Goal: Information Seeking & Learning: Learn about a topic

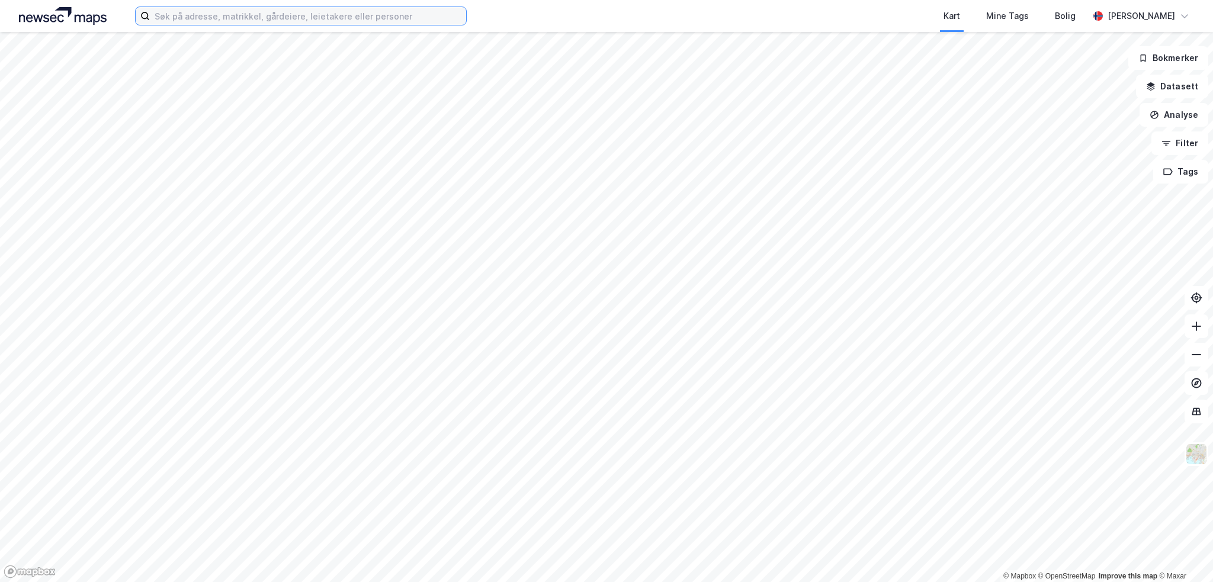
click at [241, 16] on input at bounding box center [308, 16] width 316 height 18
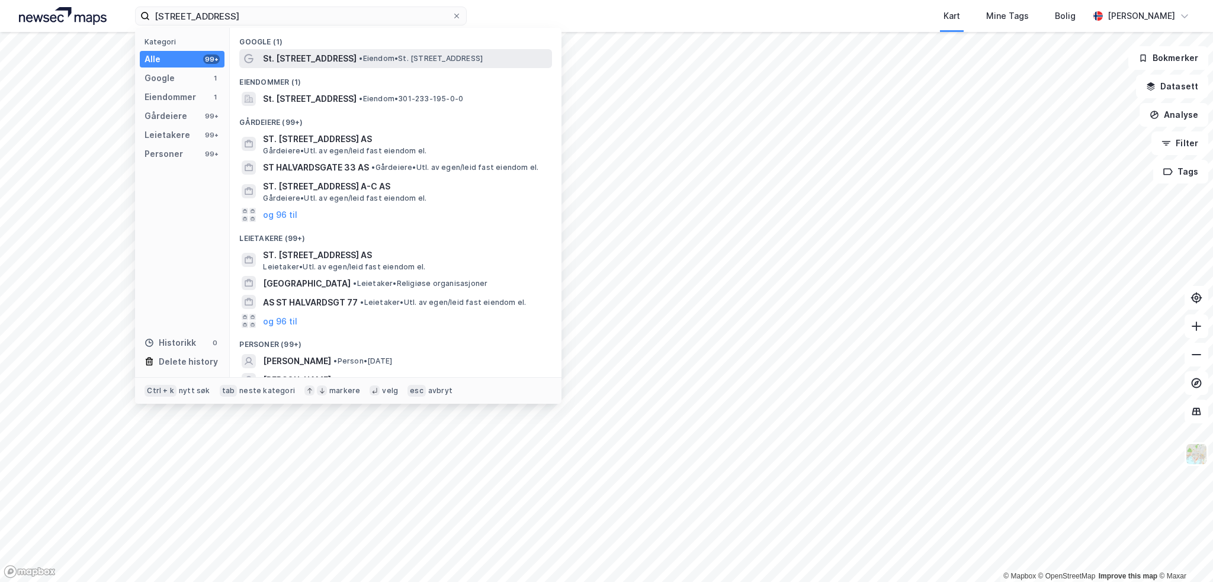
click at [313, 59] on span "St. [STREET_ADDRESS]" at bounding box center [310, 59] width 94 height 14
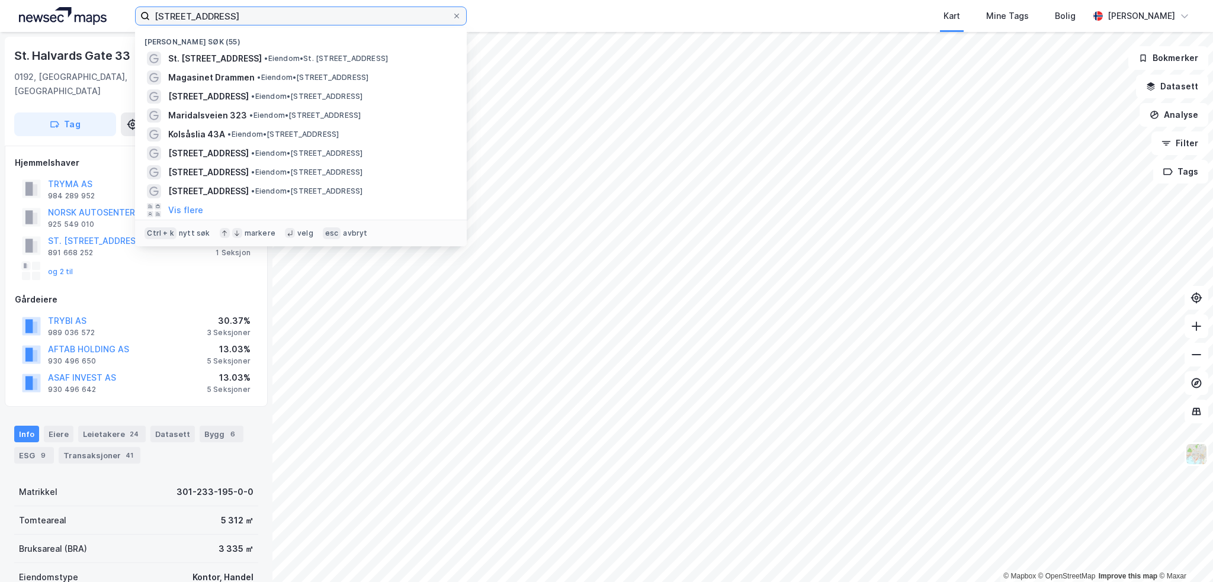
click at [243, 17] on input "[STREET_ADDRESS]" at bounding box center [301, 16] width 302 height 18
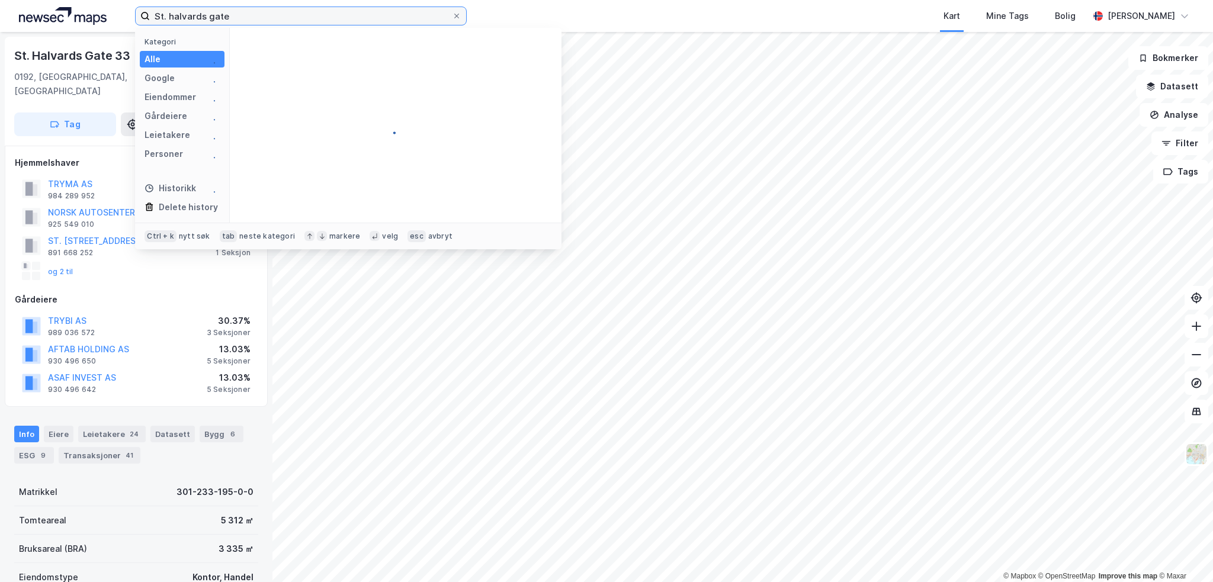
type input "St. halvards gate"
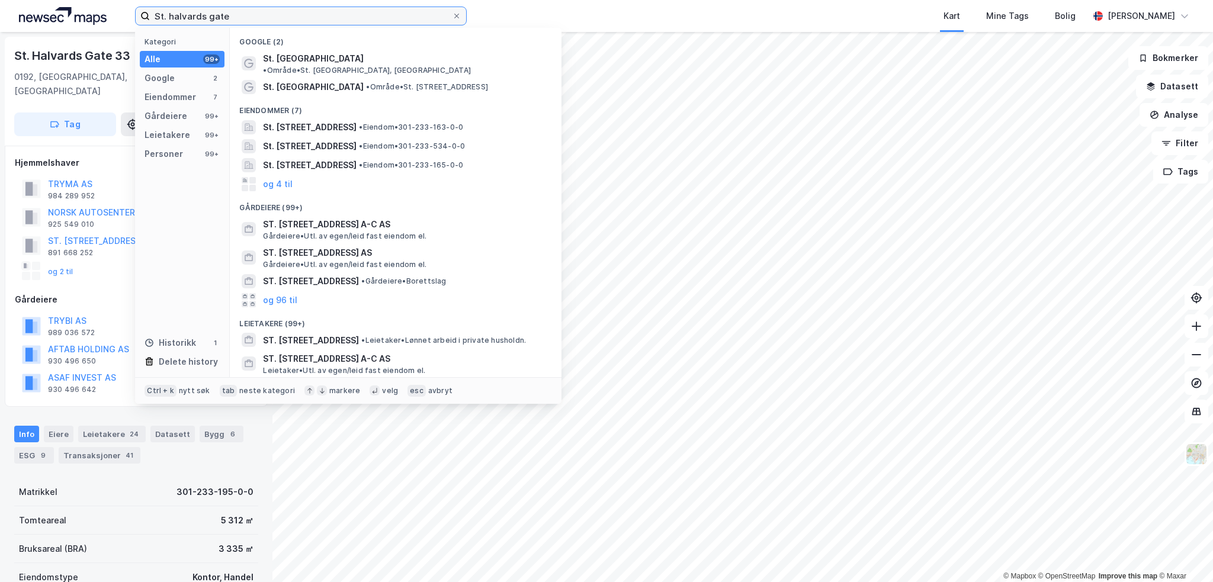
click at [425, 17] on input "St. halvards gate" at bounding box center [301, 16] width 302 height 18
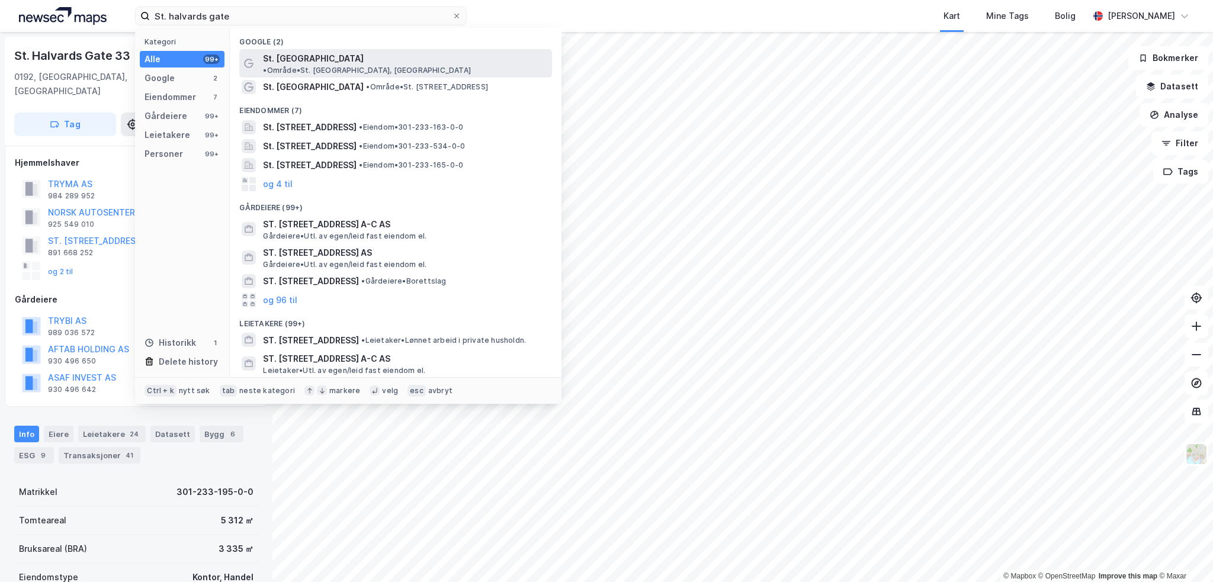
click at [305, 55] on span "St. [GEOGRAPHIC_DATA]" at bounding box center [313, 59] width 101 height 14
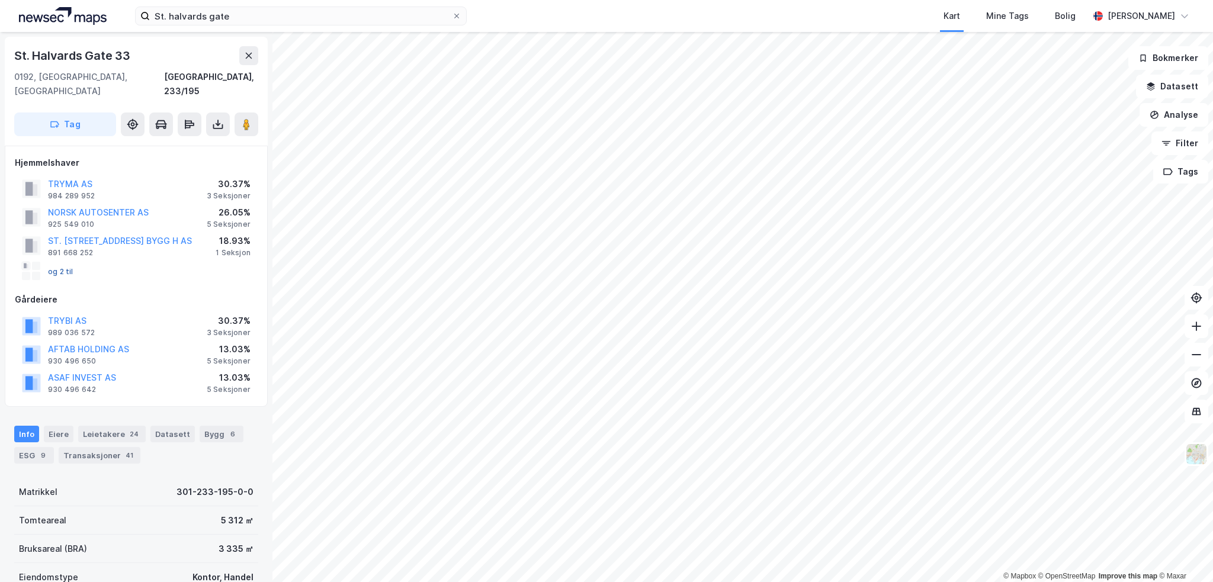
click at [0, 0] on button "og 2 til" at bounding box center [0, 0] width 0 height 0
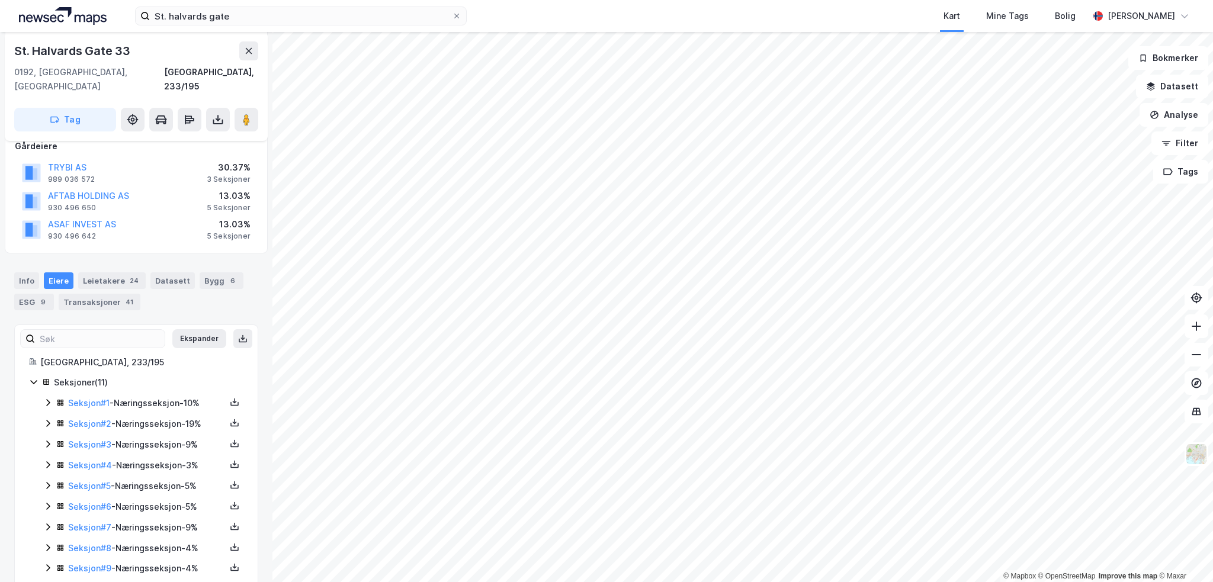
scroll to position [204, 0]
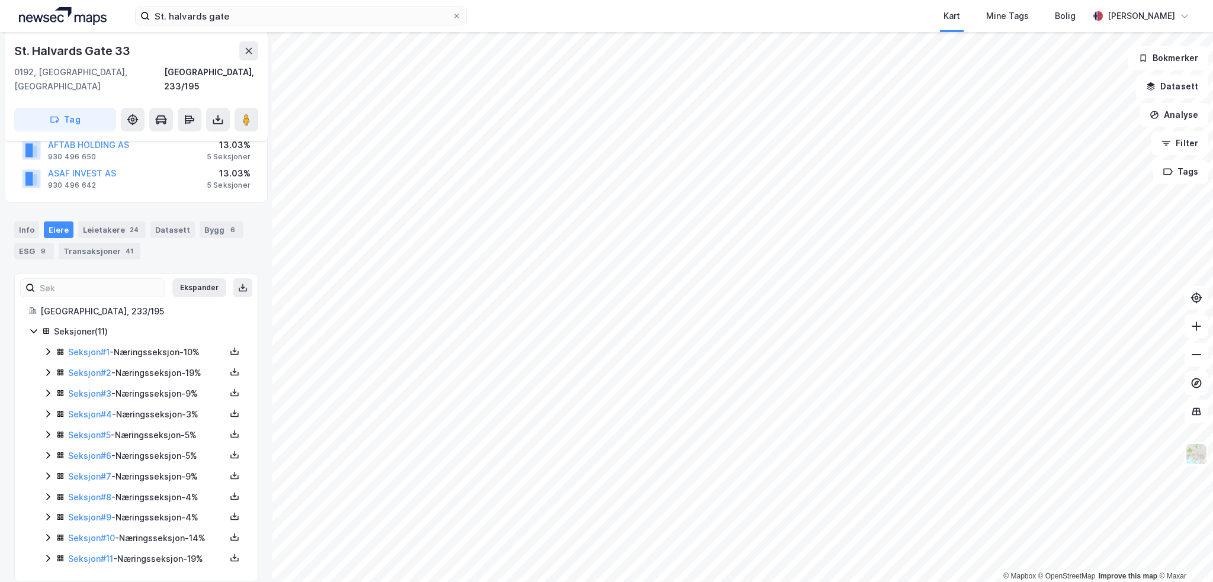
click at [52, 222] on div "Eiere" at bounding box center [59, 230] width 30 height 17
click at [25, 222] on div "Info" at bounding box center [26, 230] width 25 height 17
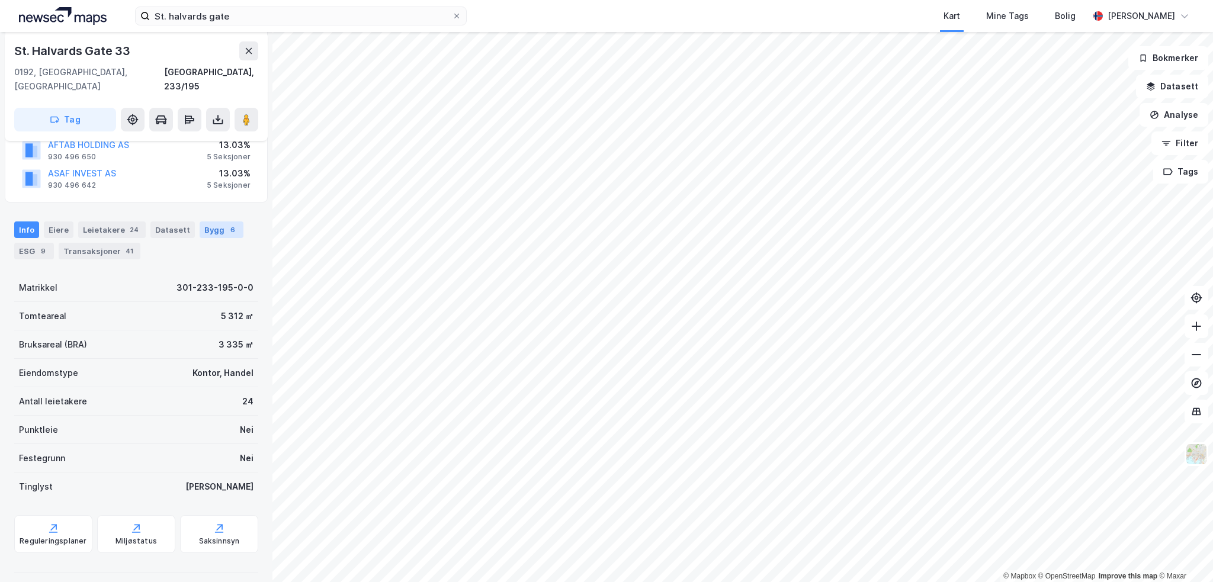
click at [200, 222] on div "Bygg 6" at bounding box center [222, 230] width 44 height 17
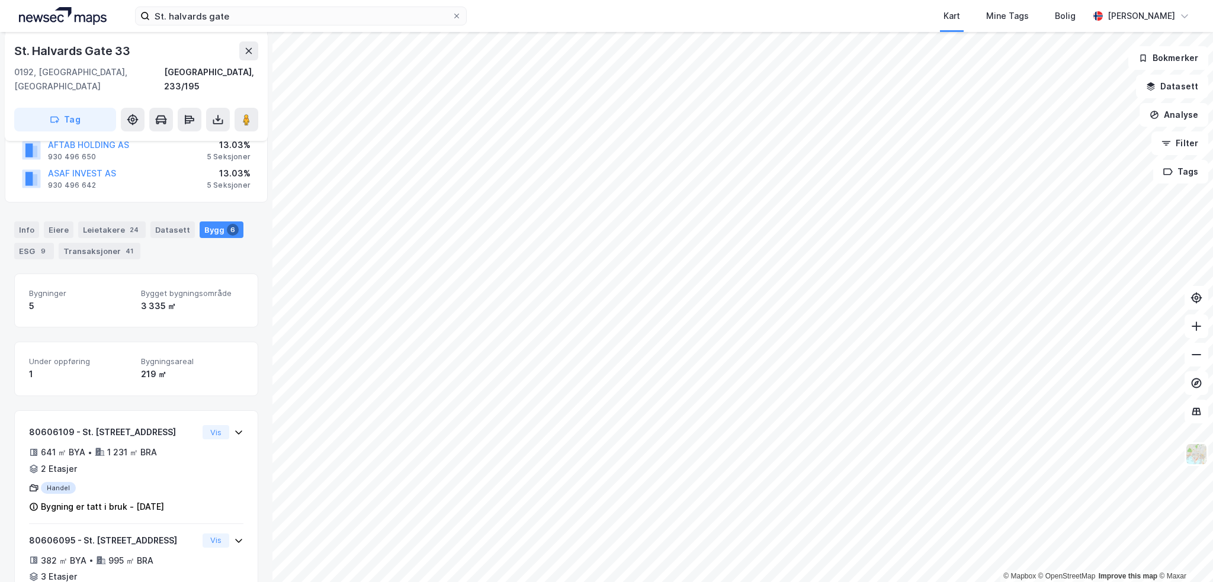
scroll to position [382, 0]
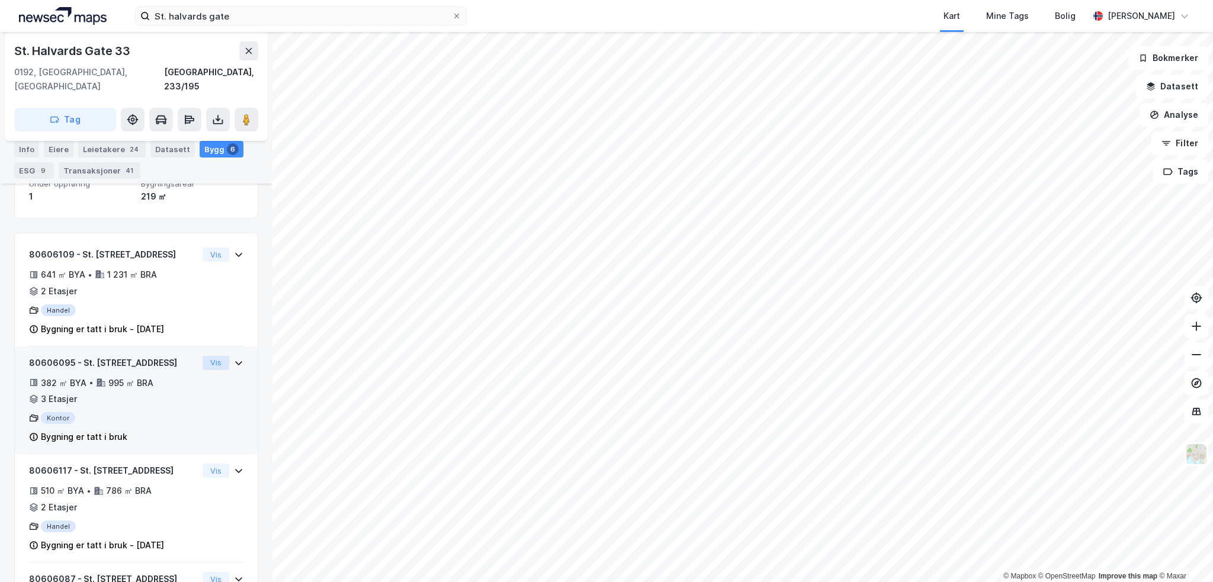
click at [204, 356] on button "Vis" at bounding box center [216, 363] width 27 height 14
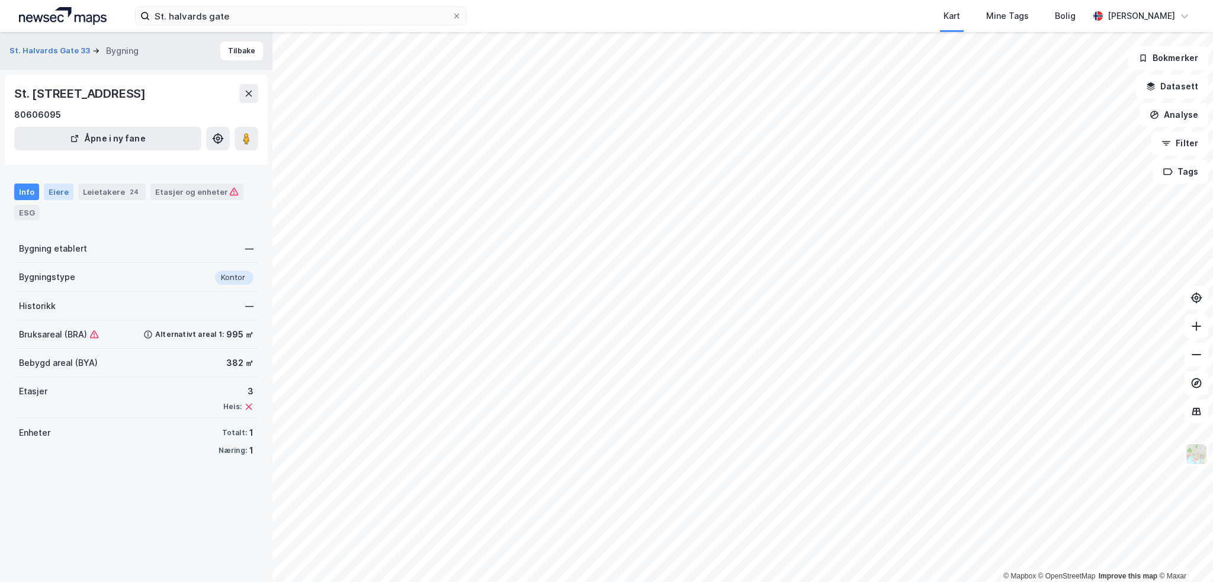
click at [48, 191] on div "Eiere" at bounding box center [59, 192] width 30 height 17
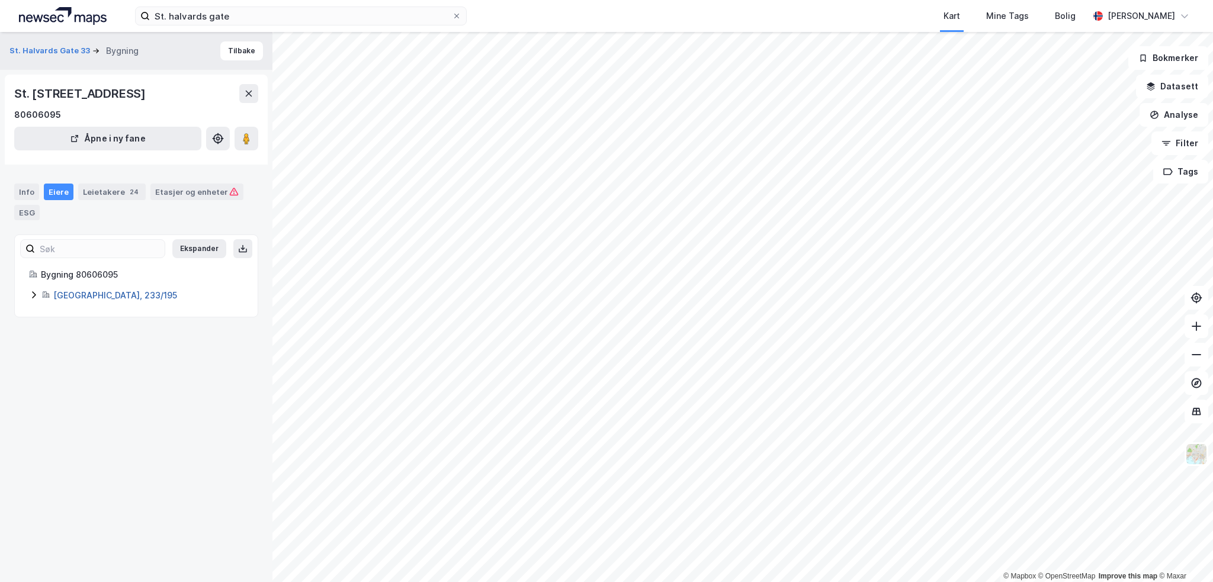
click at [85, 296] on link "[GEOGRAPHIC_DATA], 233/195" at bounding box center [115, 295] width 124 height 10
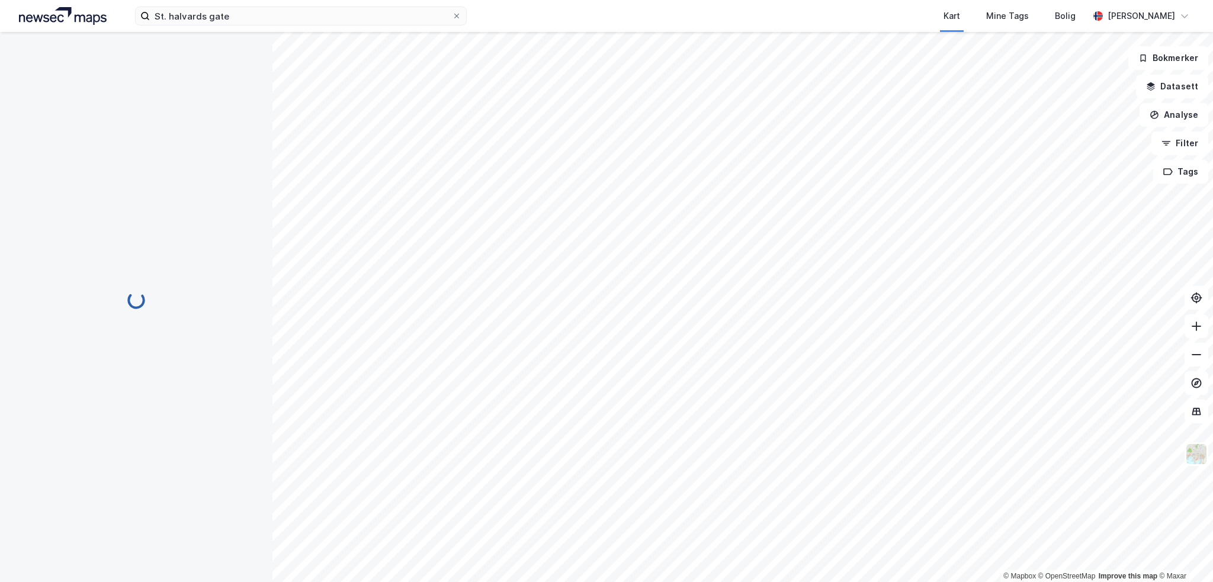
scroll to position [356, 0]
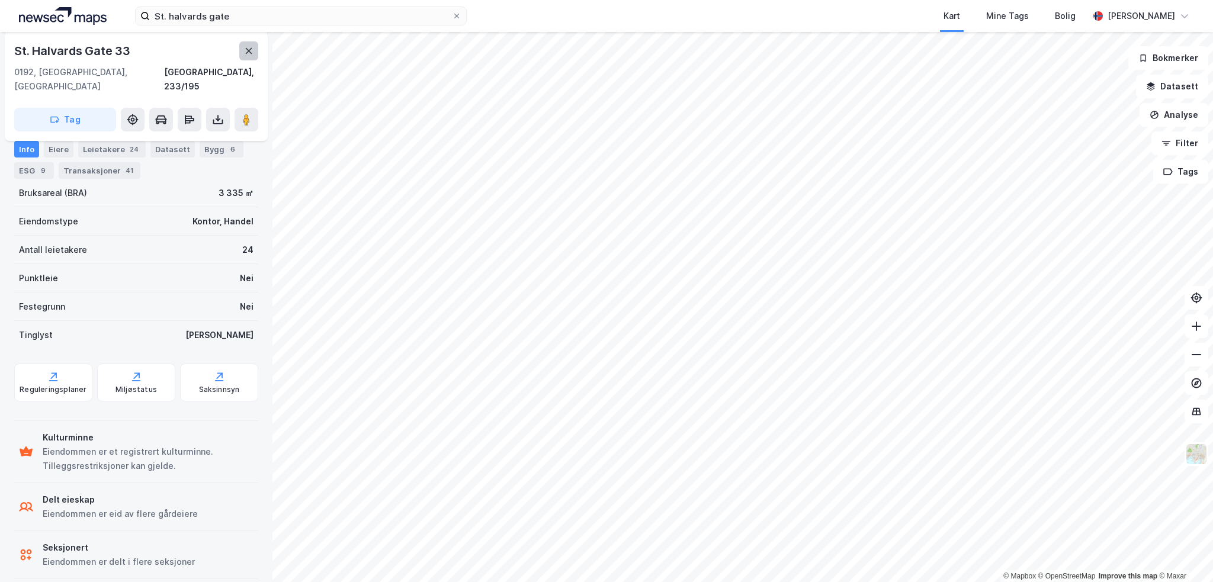
click at [252, 49] on icon at bounding box center [248, 50] width 9 height 9
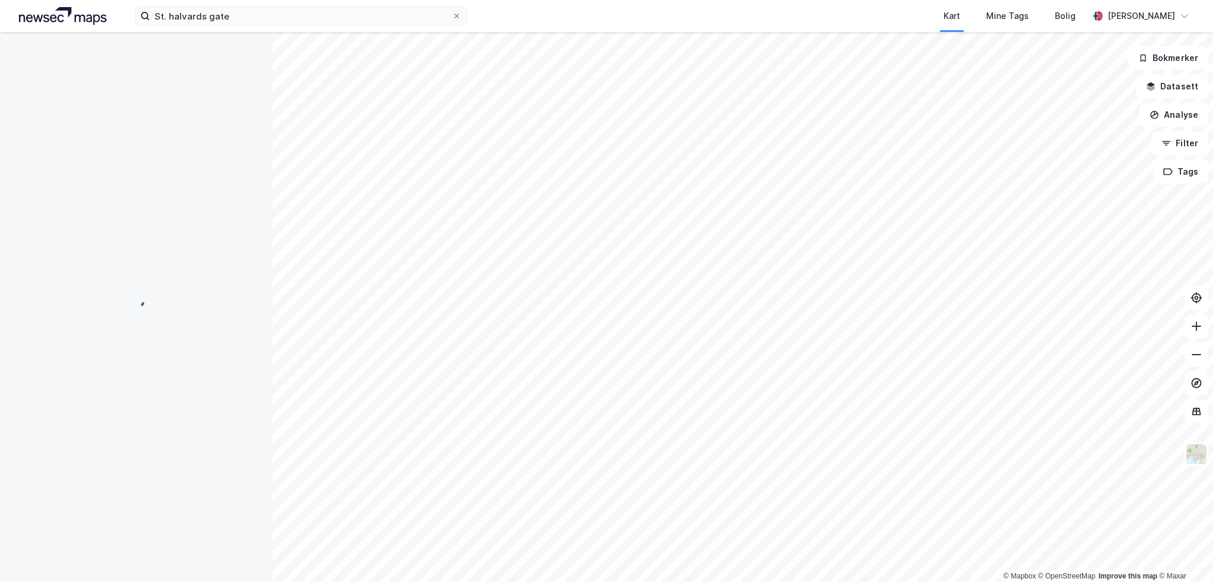
scroll to position [356, 0]
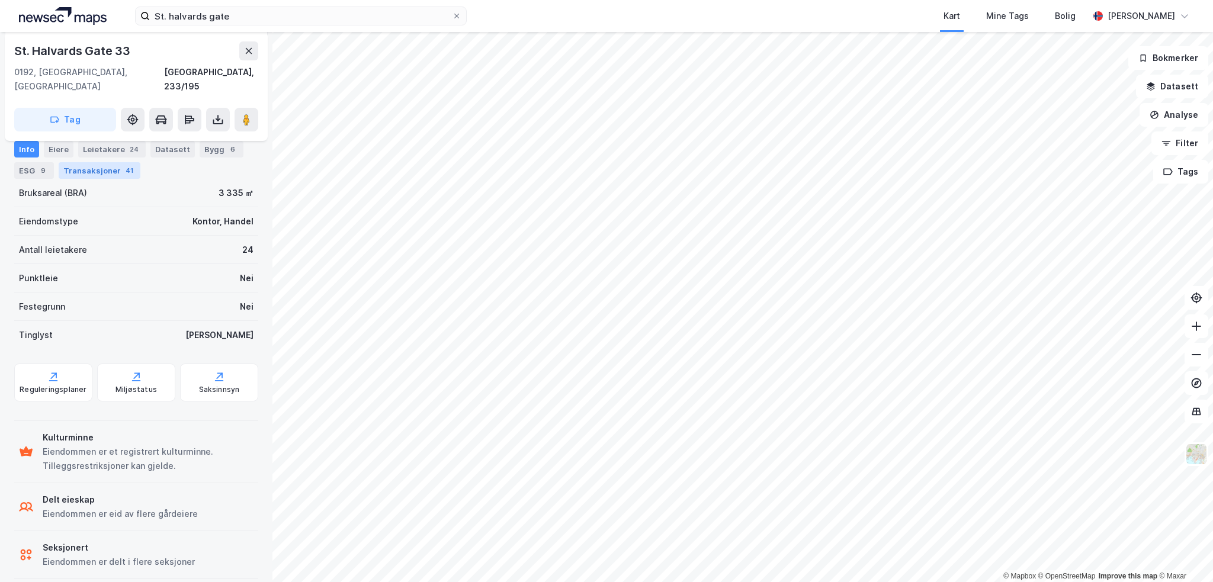
click at [114, 175] on div "Transaksjoner 41" at bounding box center [100, 170] width 82 height 17
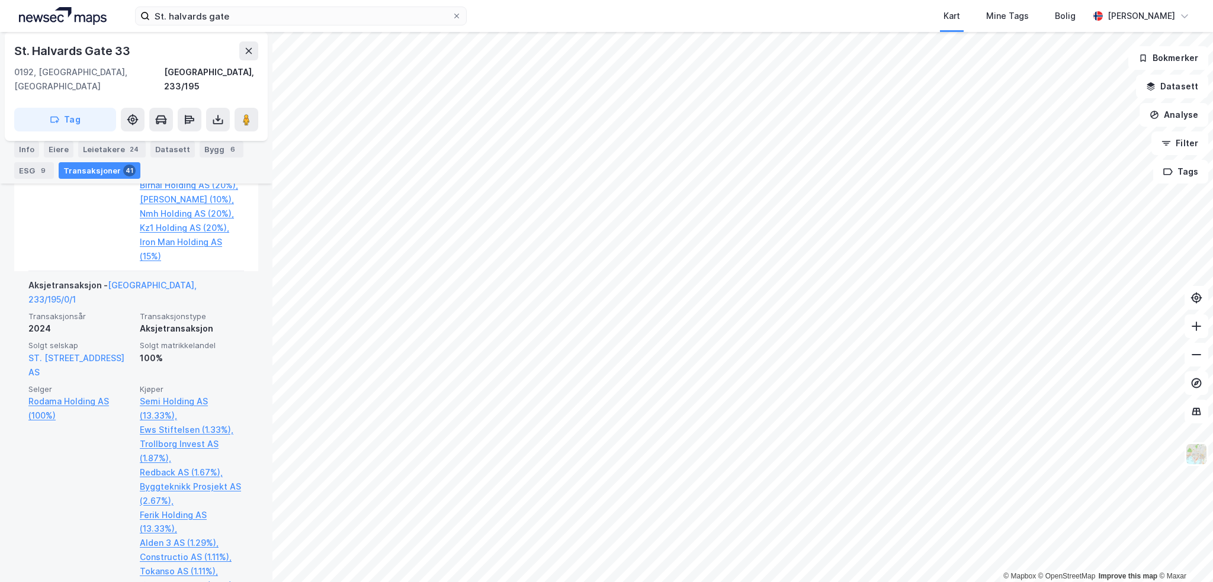
scroll to position [636, 0]
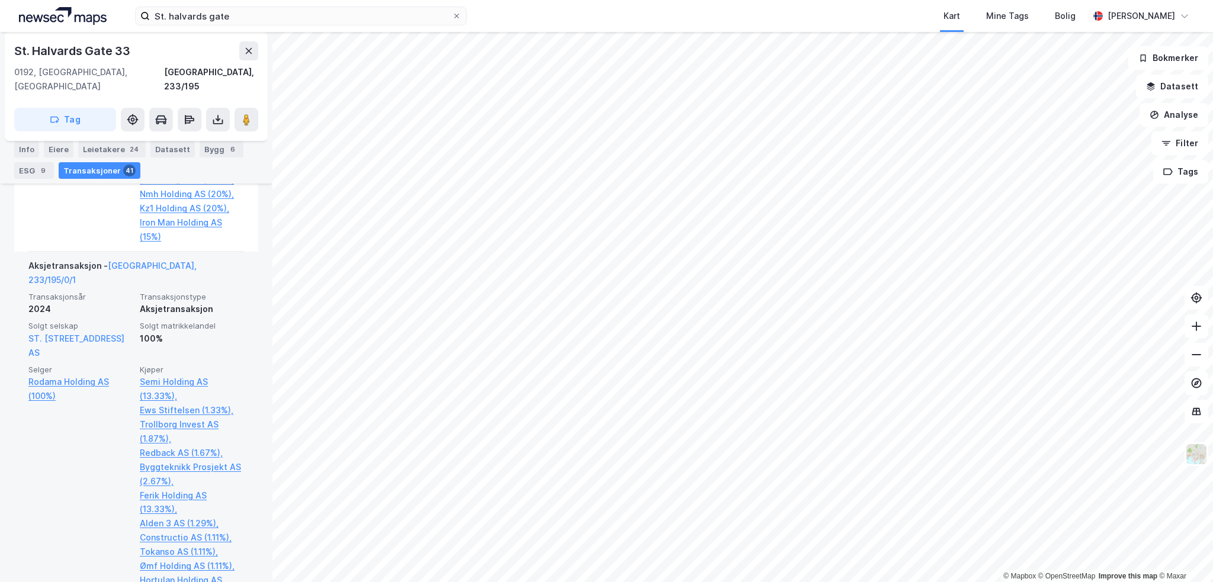
click at [44, 332] on div "ST. [STREET_ADDRESS] AS" at bounding box center [80, 346] width 104 height 28
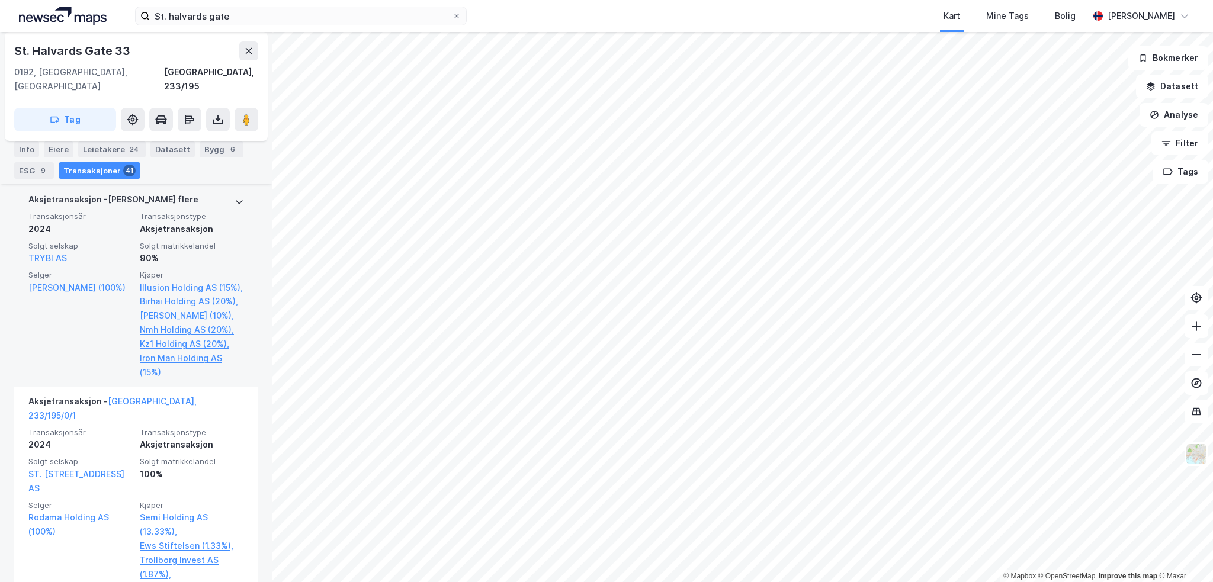
scroll to position [458, 0]
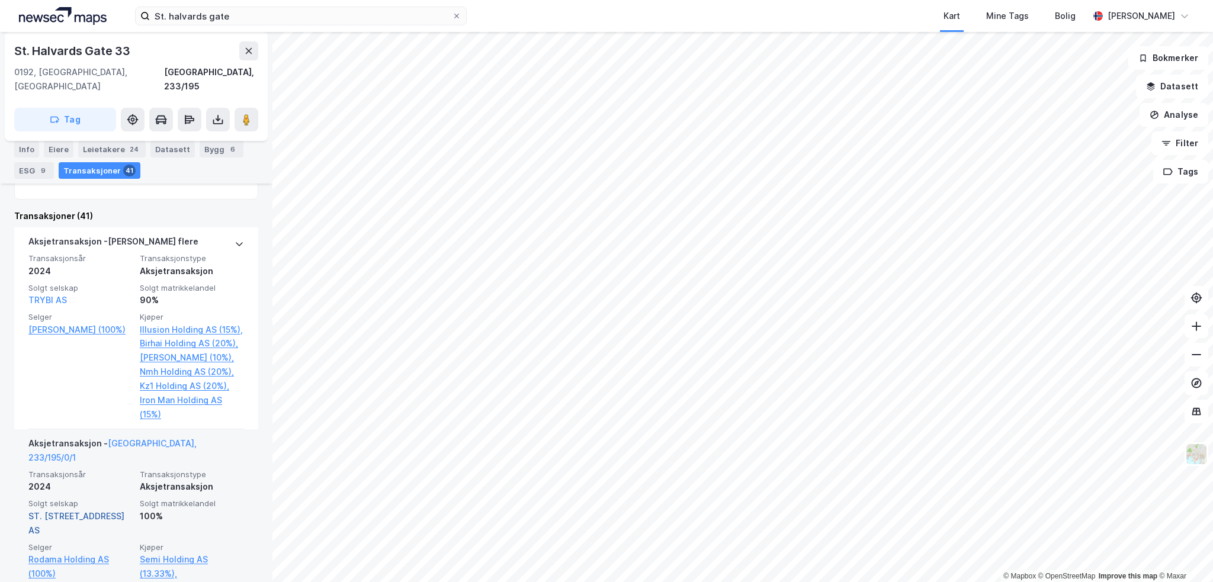
click at [74, 511] on link "ST. [STREET_ADDRESS] AS" at bounding box center [76, 523] width 96 height 24
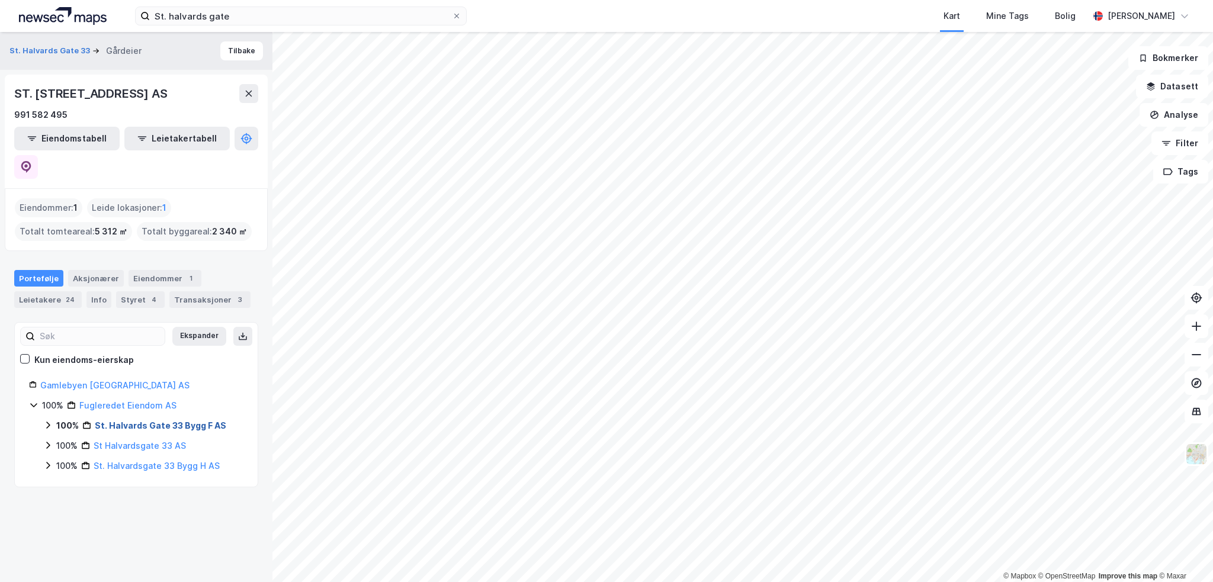
click at [172, 421] on link "St. Halvards Gate 33 Bygg F AS" at bounding box center [161, 426] width 132 height 10
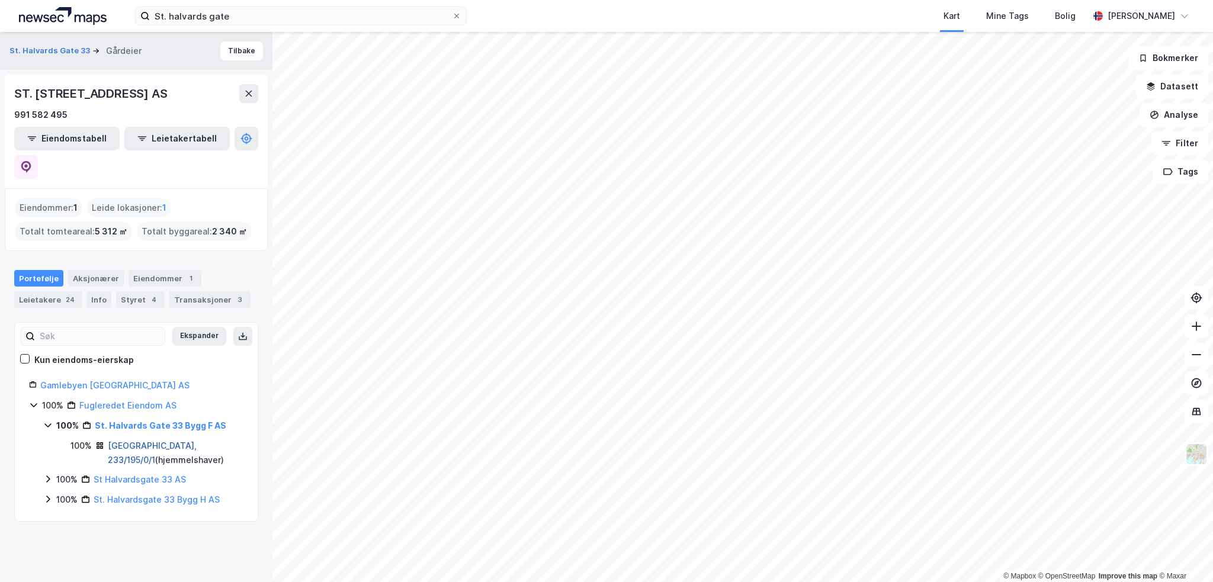
click at [159, 441] on link "[GEOGRAPHIC_DATA], 233/195/0/1" at bounding box center [152, 453] width 89 height 24
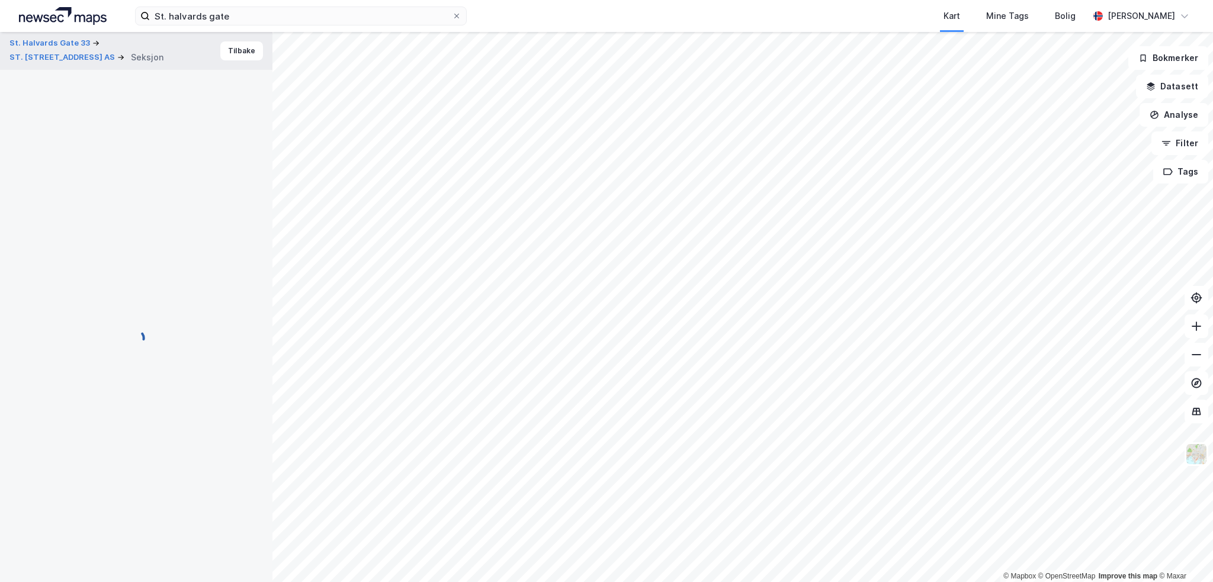
scroll to position [191, 0]
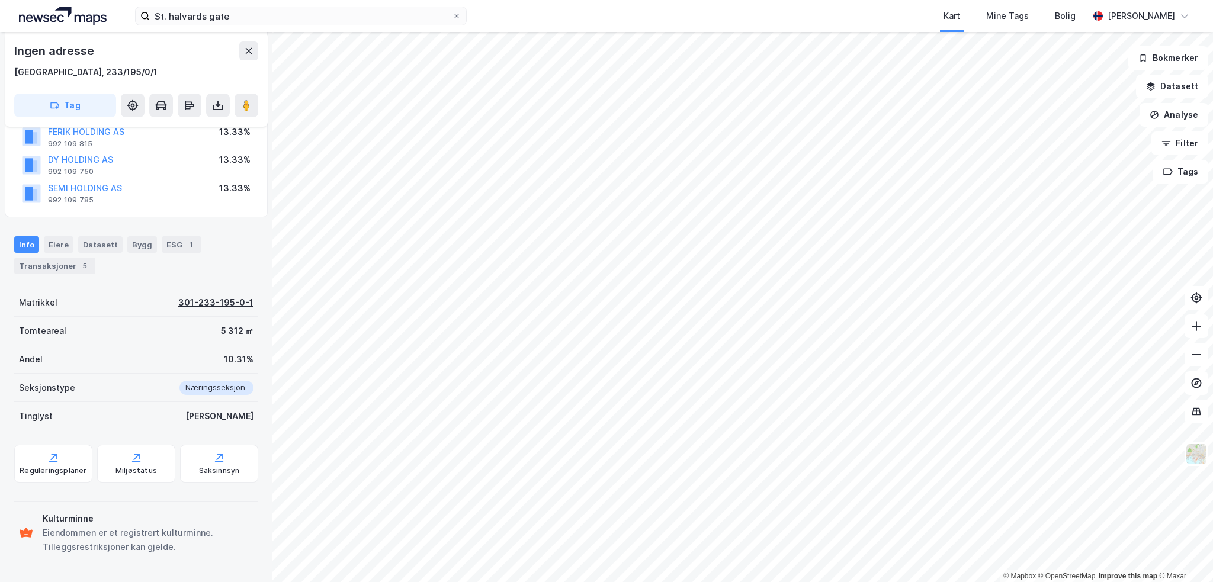
click at [199, 300] on div "301-233-195-0-1" at bounding box center [215, 303] width 75 height 14
click at [200, 302] on div "301-233-195-0-1" at bounding box center [215, 303] width 75 height 14
drag, startPoint x: 190, startPoint y: 300, endPoint x: 248, endPoint y: 307, distance: 58.4
click at [248, 307] on div "Matrikkel 301-233-195-0-1" at bounding box center [136, 303] width 244 height 28
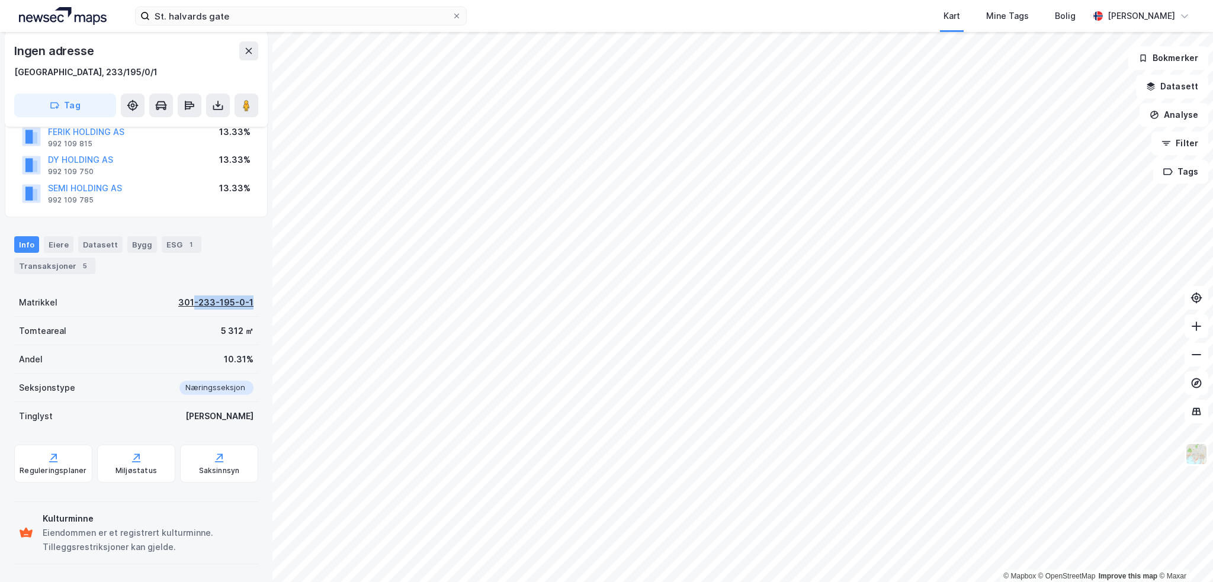
copy div "-233-195-0-1"
click at [84, 246] on div "Datasett" at bounding box center [100, 244] width 44 height 17
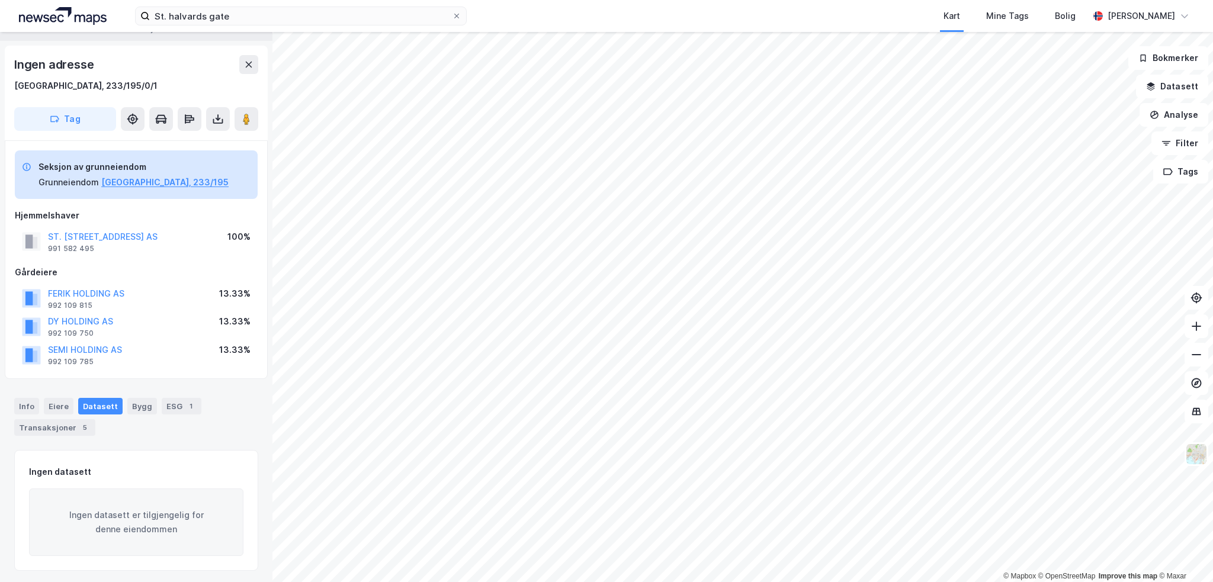
scroll to position [31, 0]
click at [30, 405] on div "Info" at bounding box center [26, 404] width 25 height 17
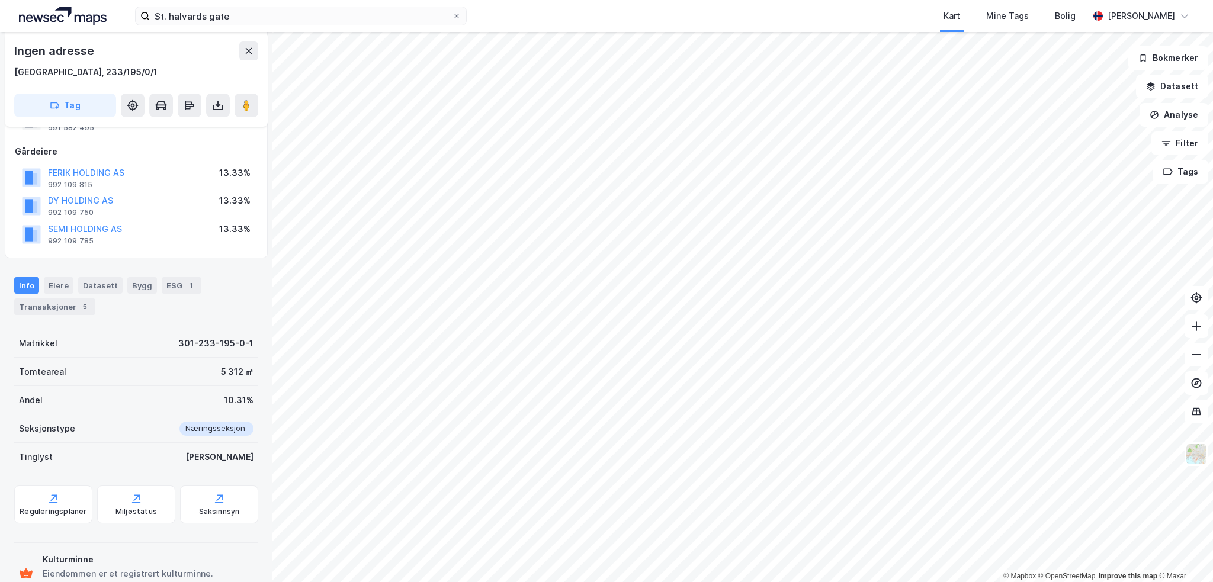
scroll to position [132, 0]
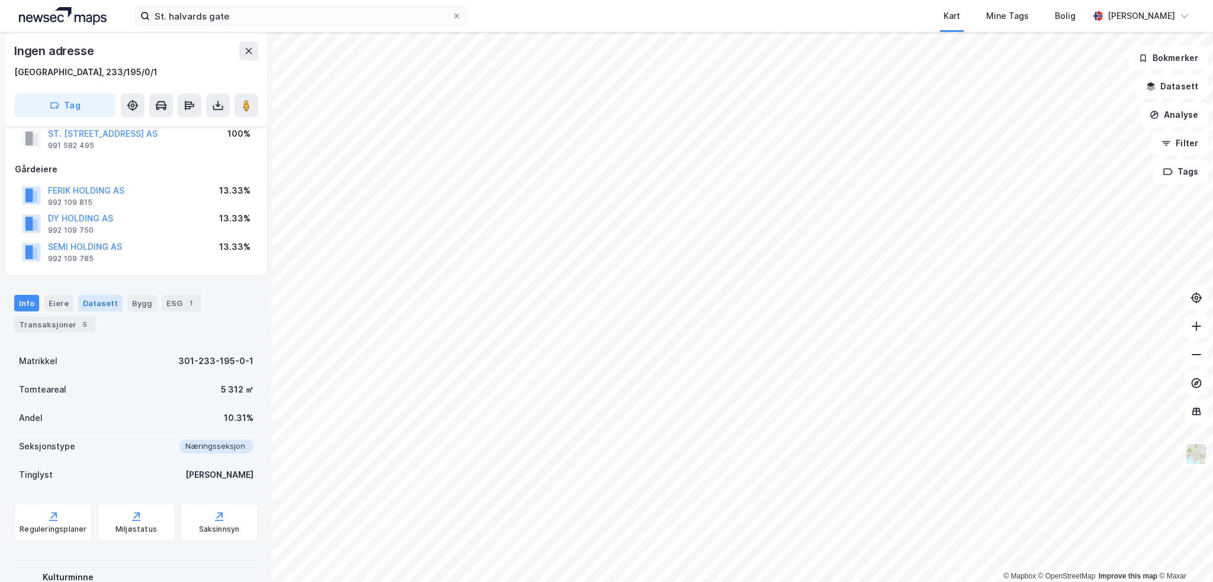
click at [92, 300] on div "Datasett" at bounding box center [100, 303] width 44 height 17
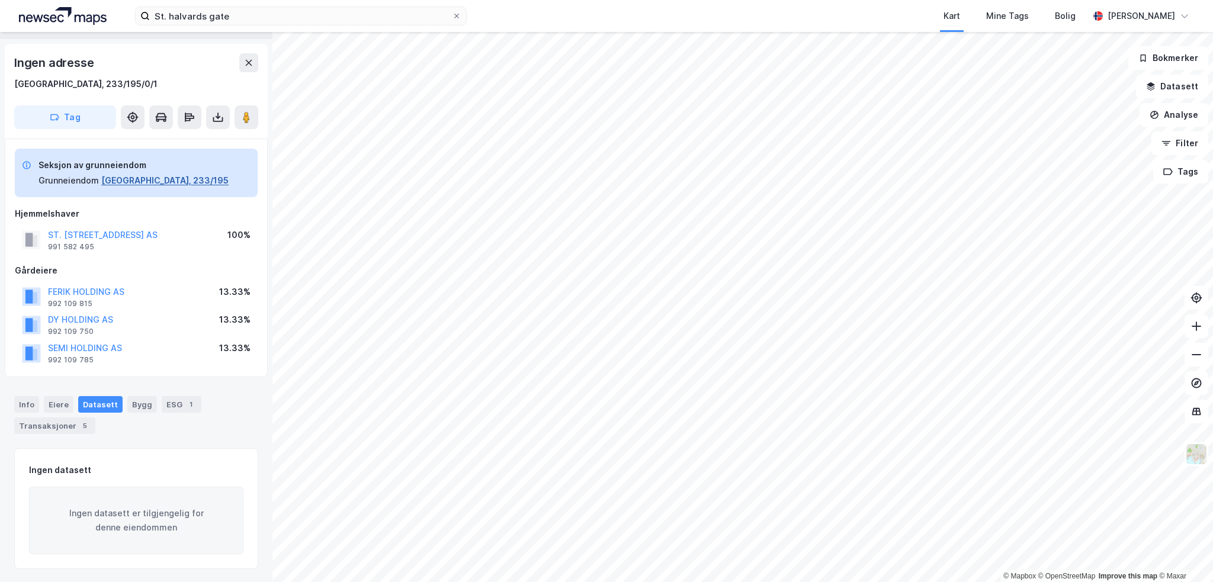
click at [133, 179] on button "[GEOGRAPHIC_DATA], 233/195" at bounding box center [164, 181] width 127 height 14
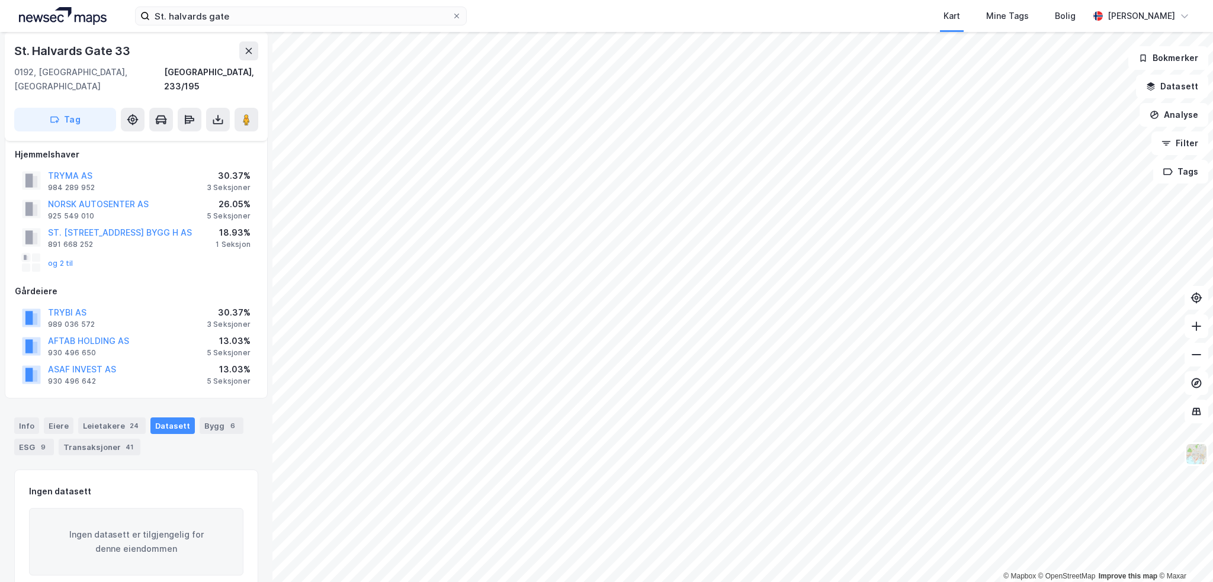
scroll to position [15, 0]
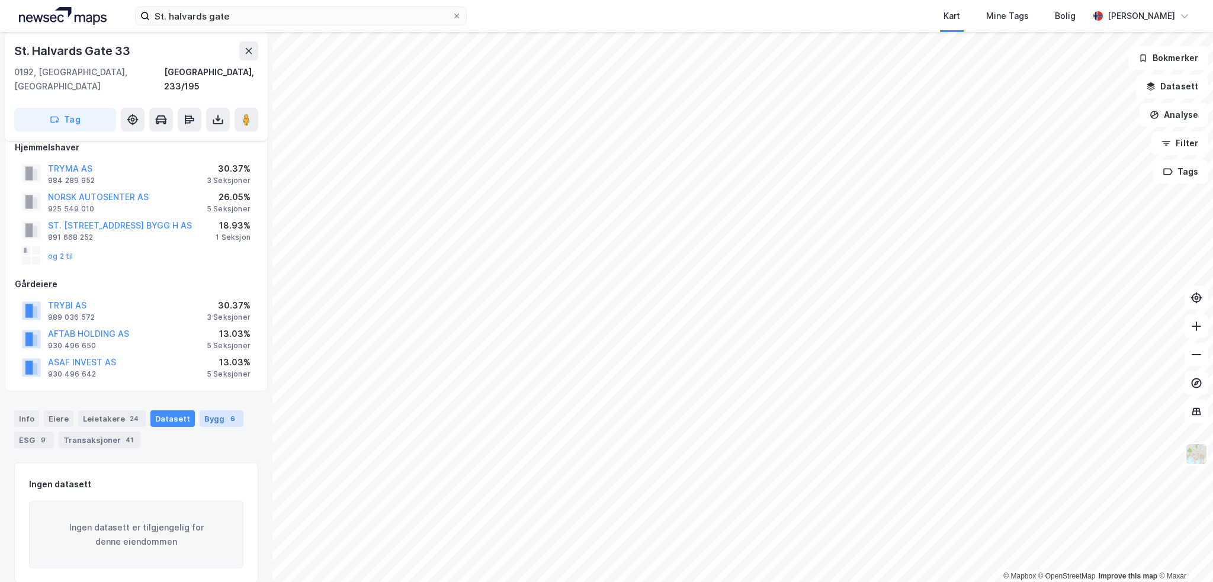
click at [227, 413] on div "6" at bounding box center [233, 419] width 12 height 12
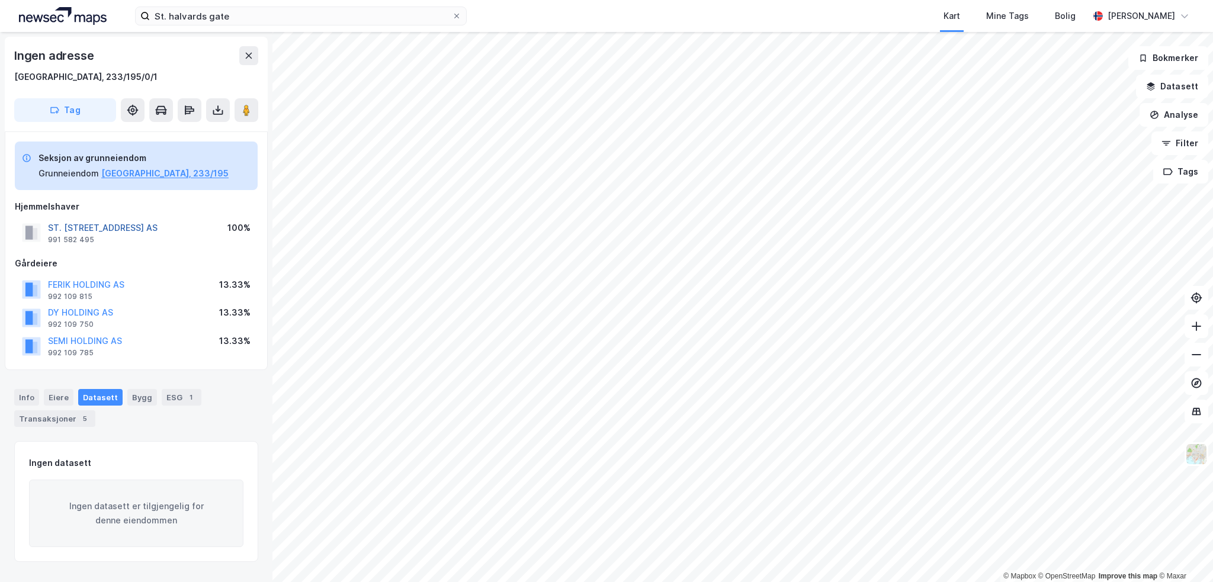
click at [0, 0] on button "ST. [STREET_ADDRESS] AS" at bounding box center [0, 0] width 0 height 0
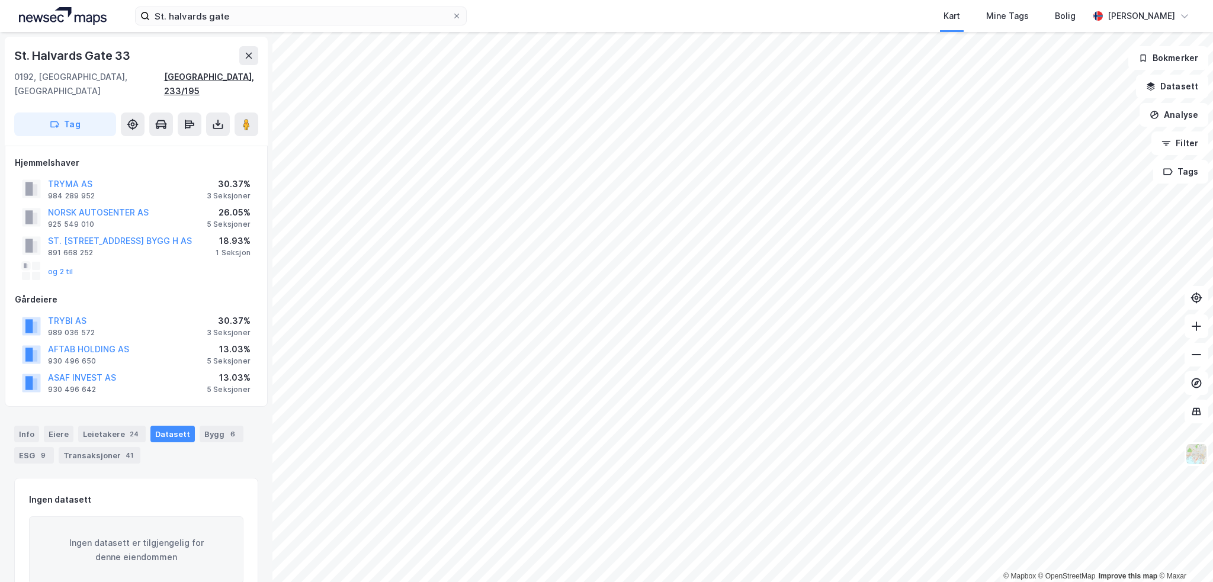
click at [227, 75] on div "[GEOGRAPHIC_DATA], 233/195" at bounding box center [211, 84] width 94 height 28
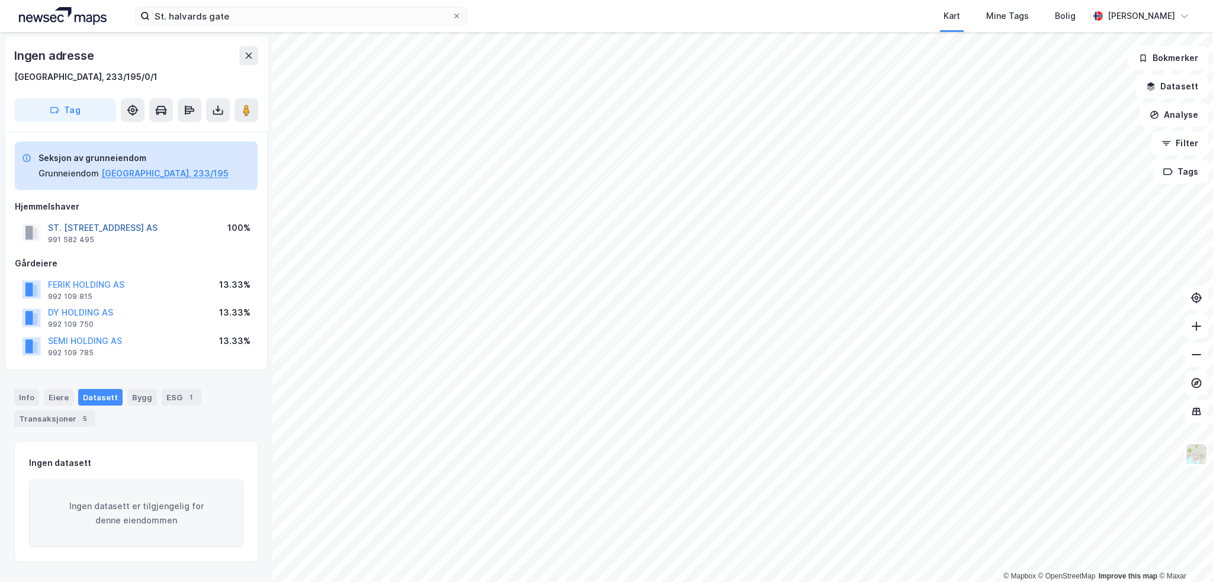
click at [0, 0] on button "ST. [STREET_ADDRESS] AS" at bounding box center [0, 0] width 0 height 0
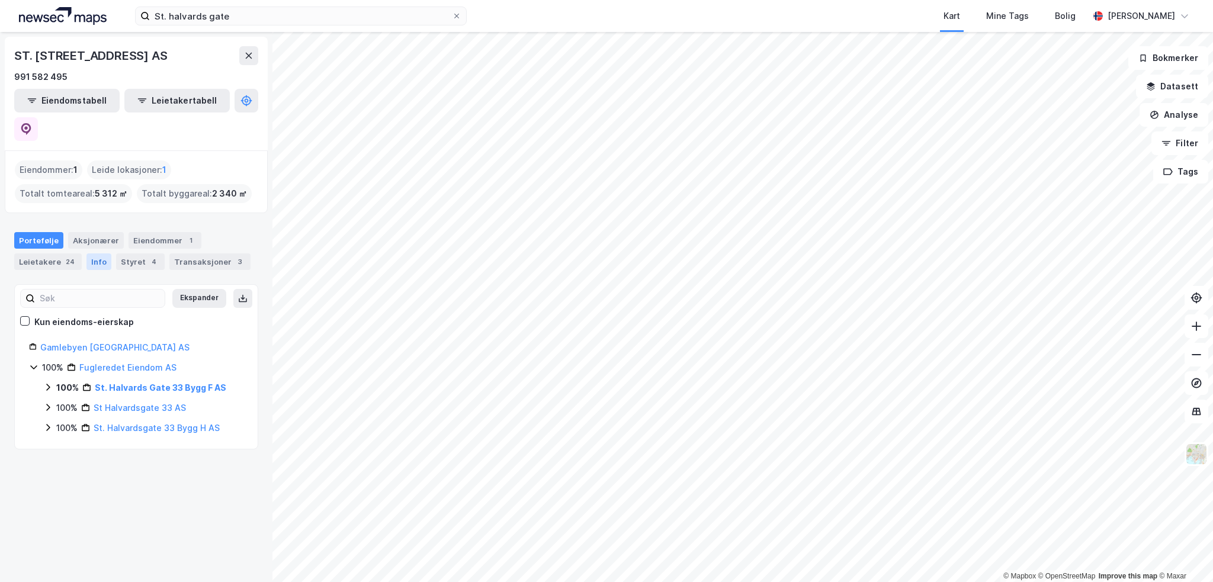
click at [100, 254] on div "Info" at bounding box center [98, 262] width 25 height 17
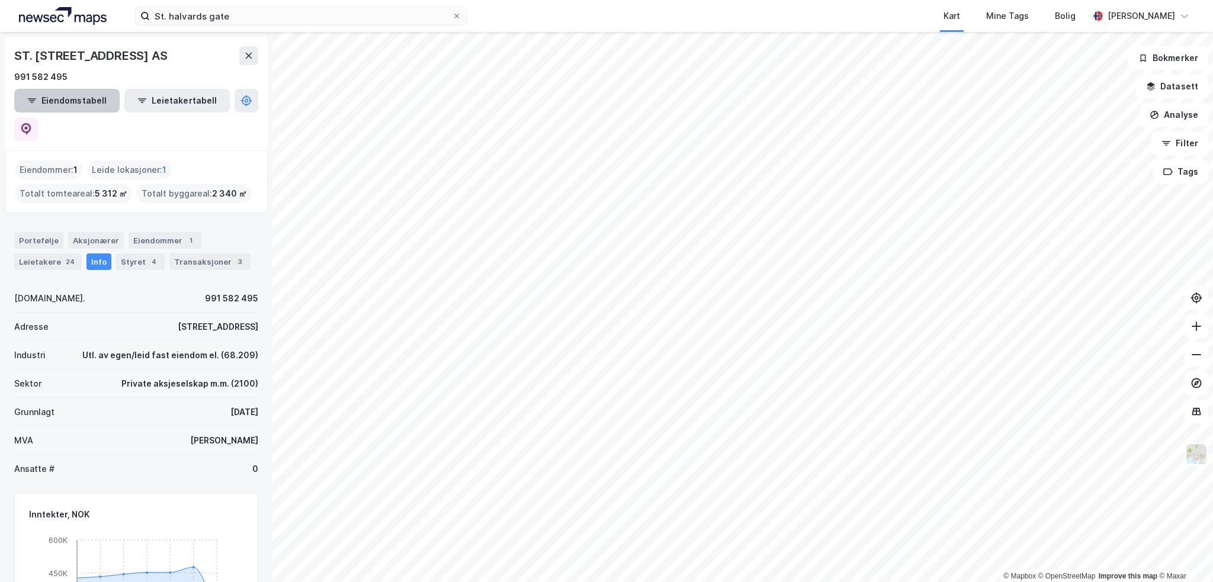
click at [60, 102] on button "Eiendomstabell" at bounding box center [66, 101] width 105 height 24
